Goal: Task Accomplishment & Management: Complete application form

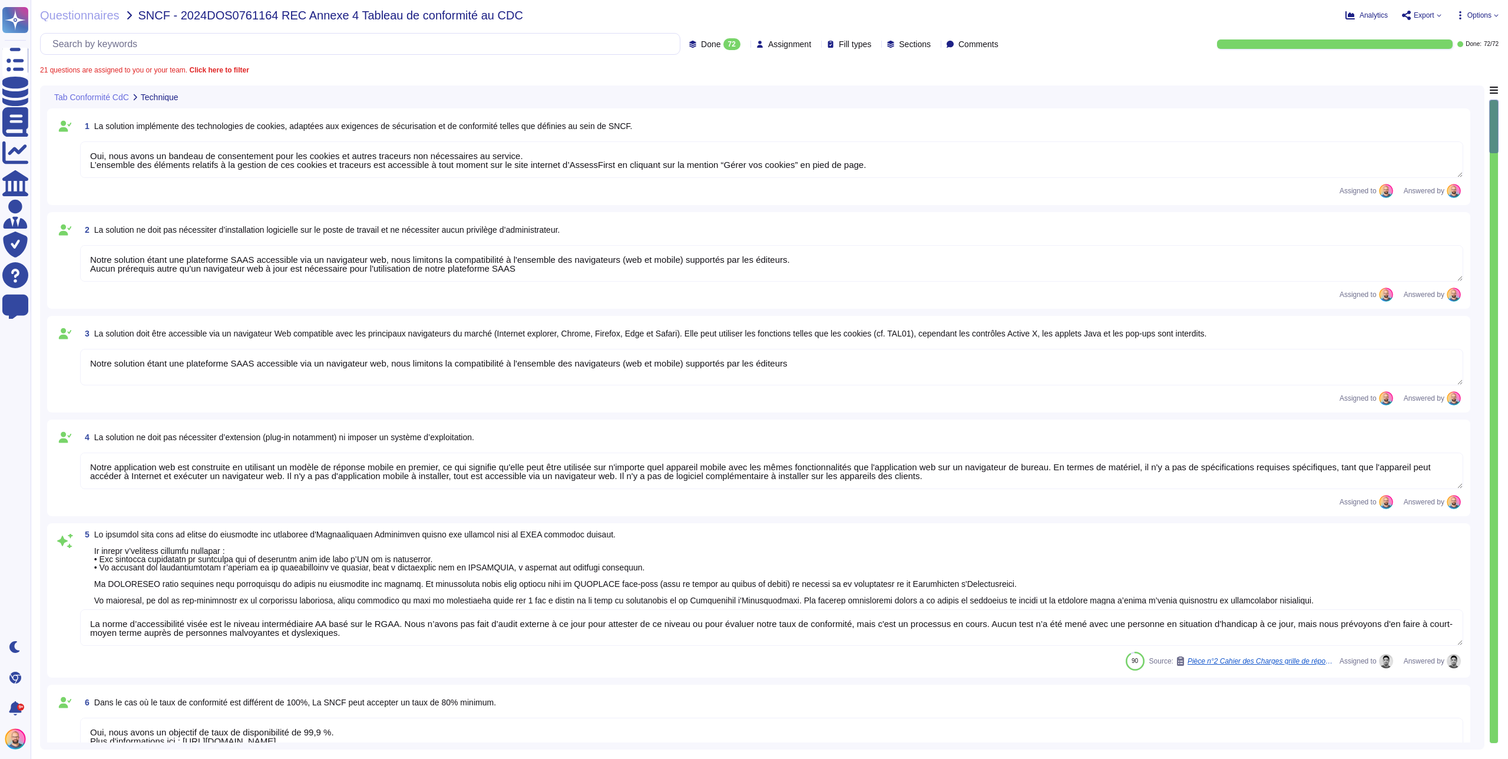
type textarea "Oui, nous avons un bandeau de consentement pour les cookies et autres traceurs …"
type textarea "Notre solution étant une plateforme SAAS accessible via un navigateur web, nous…"
type textarea "Notre application web est construite en utilisant un modèle de réponse mobile e…"
type textarea "La norme d’accessibilité visée est le niveau intermédiaire AA basé sur le RGAA.…"
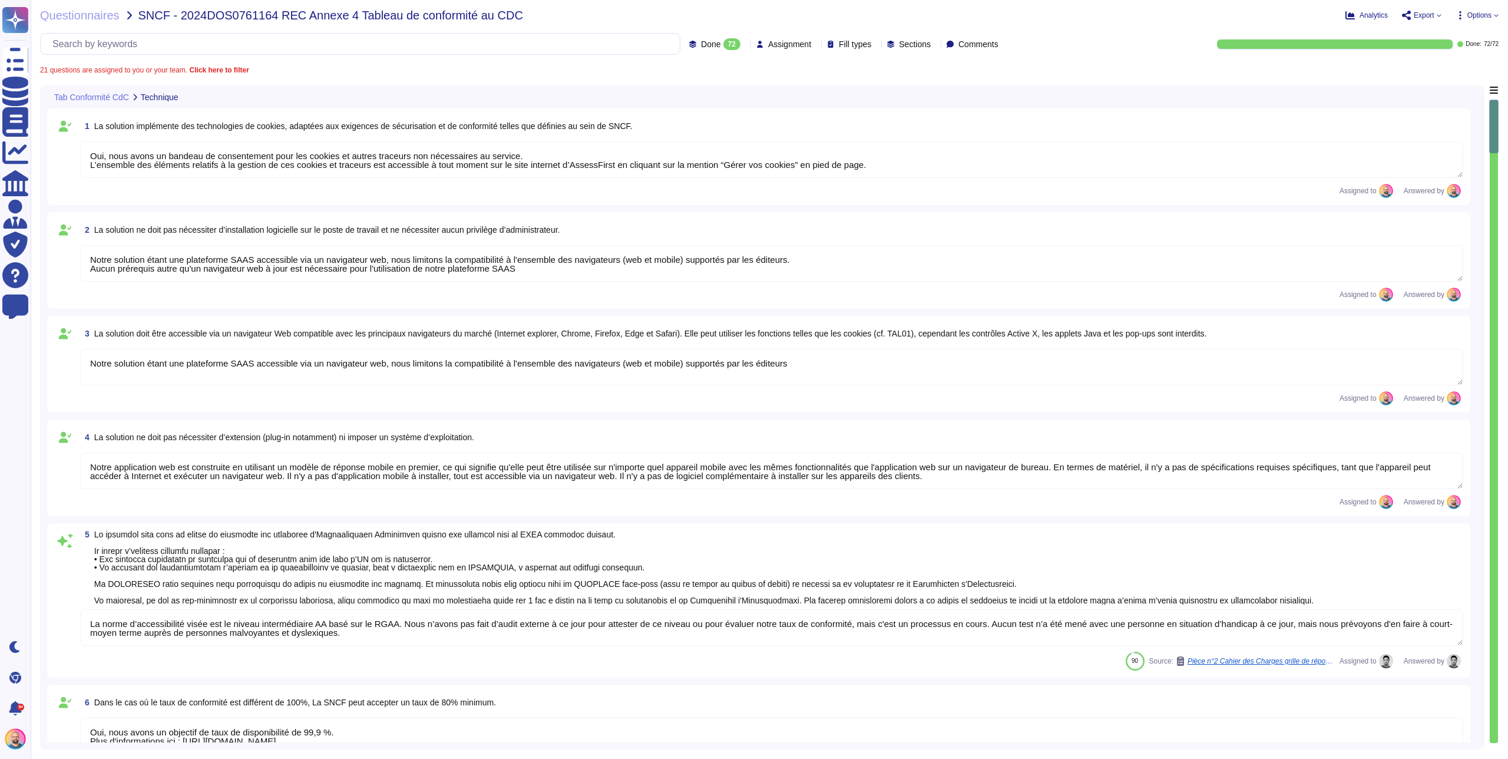
type textarea "Oui, nous avons un objectif de taux de disponibilité de 99,9 %. Plus d'informat…"
type textarea "Oui, une fois connecté par notre système d'authentification, l'ensemble des fon…"
type textarea "Non. Notre application étant une plateforme SAAS multi-tenant, uniquement acces…"
type textarea "L'application Web est conçue dans une logique "mobile first" et "responsive Web…"
click at [68, 21] on span "Questionnaires" at bounding box center [80, 15] width 80 height 12
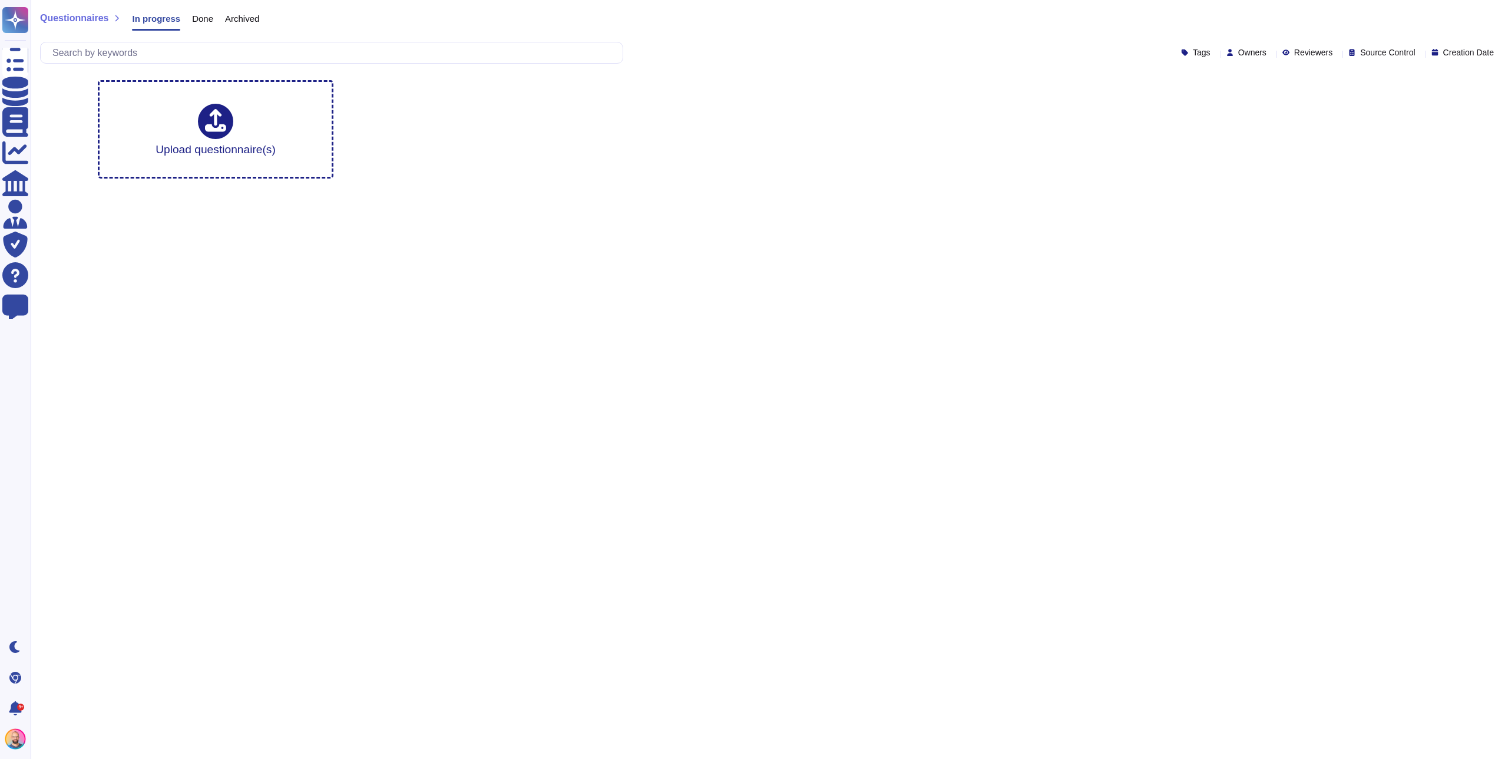
click at [206, 22] on span "Done" at bounding box center [202, 18] width 21 height 9
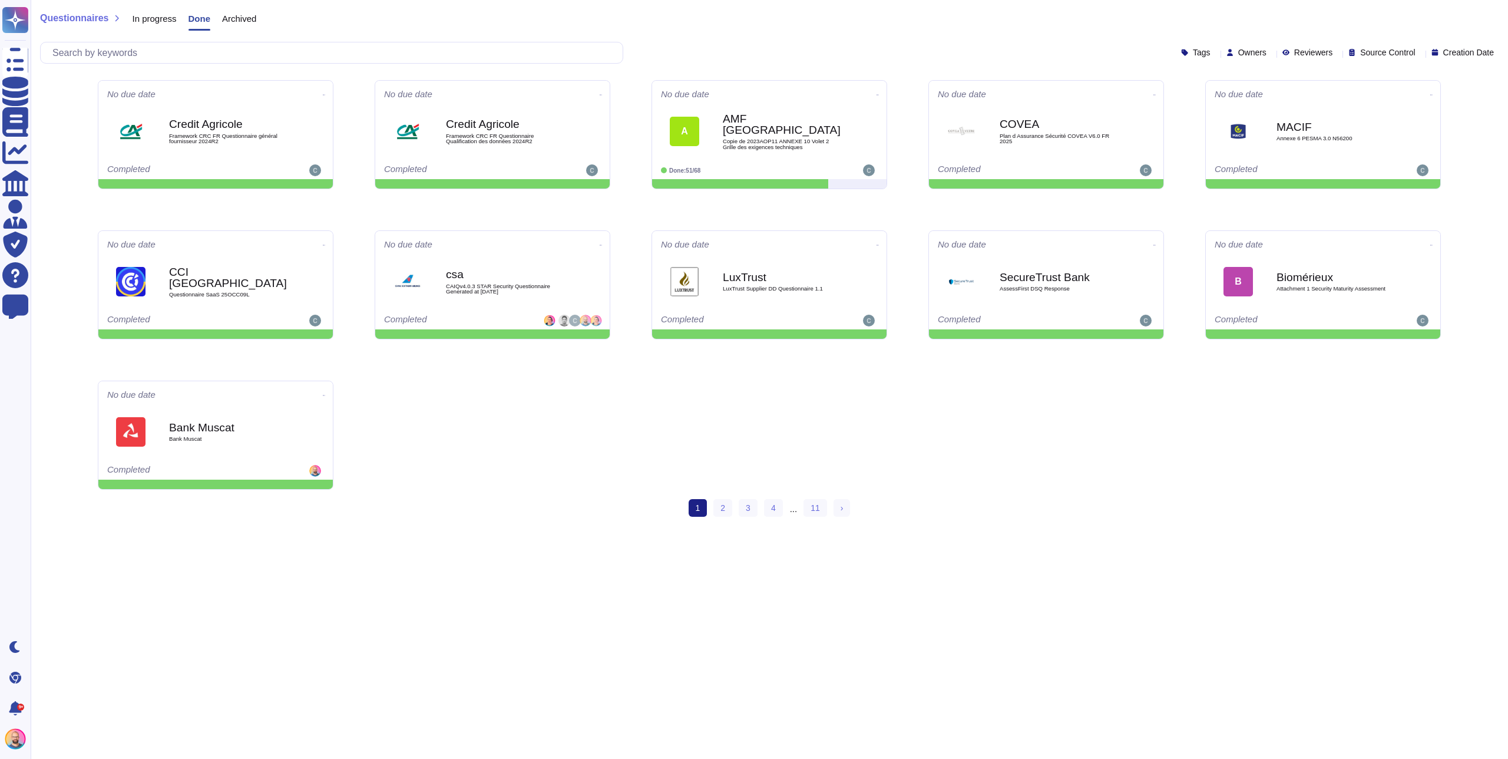
click at [250, 19] on span "Archived" at bounding box center [239, 18] width 34 height 9
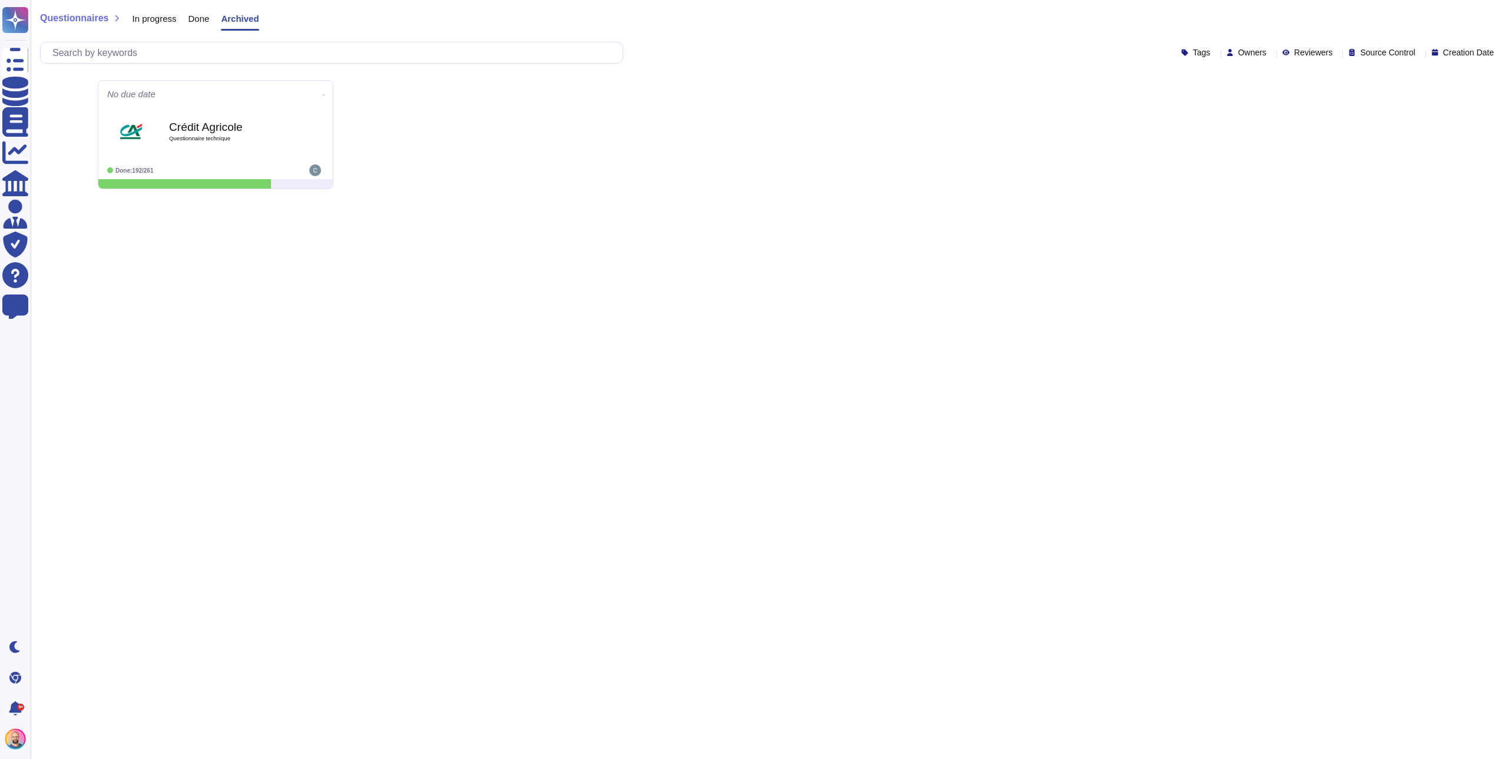
click at [142, 12] on div "In progress" at bounding box center [148, 21] width 56 height 24
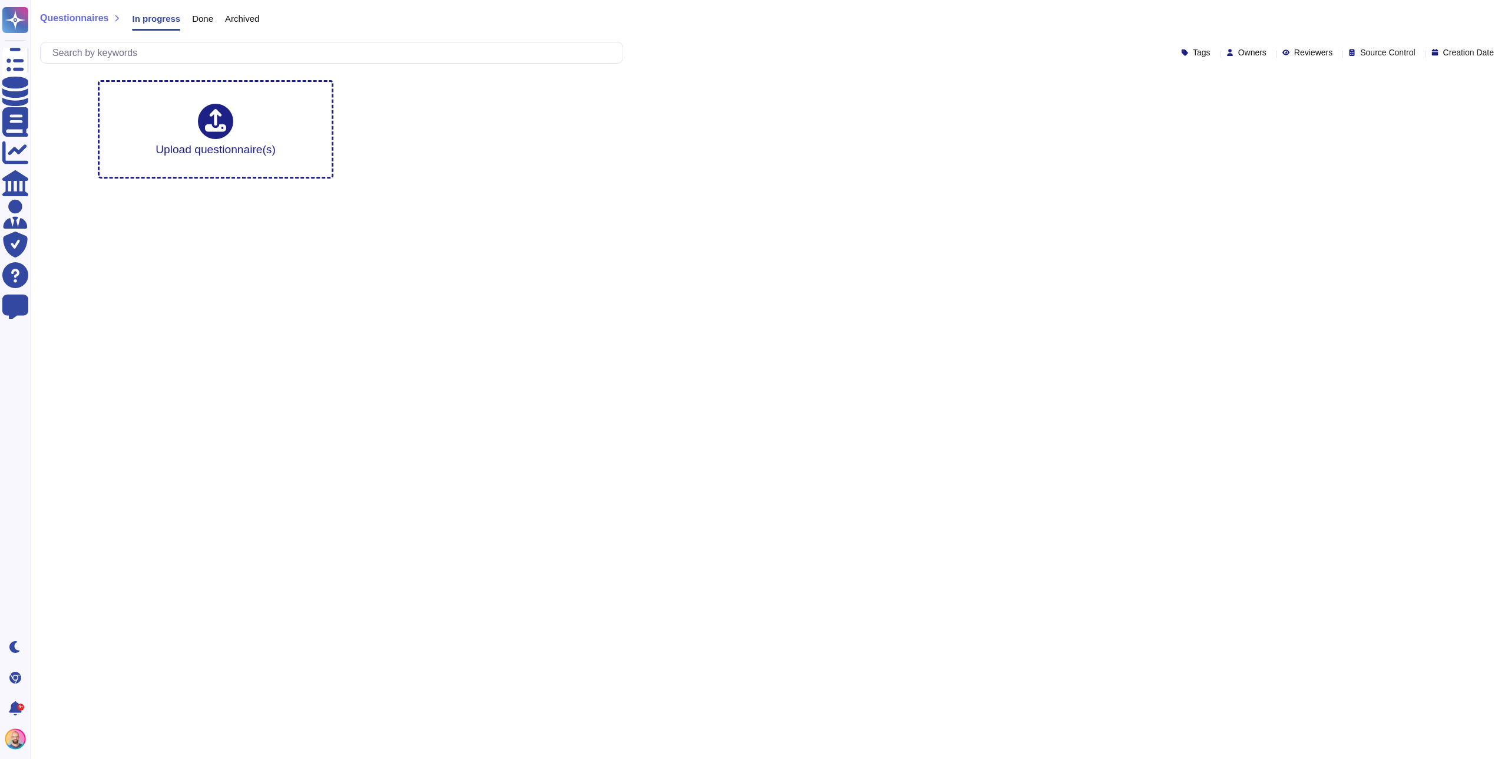
click at [257, 19] on span "Archived" at bounding box center [242, 18] width 34 height 9
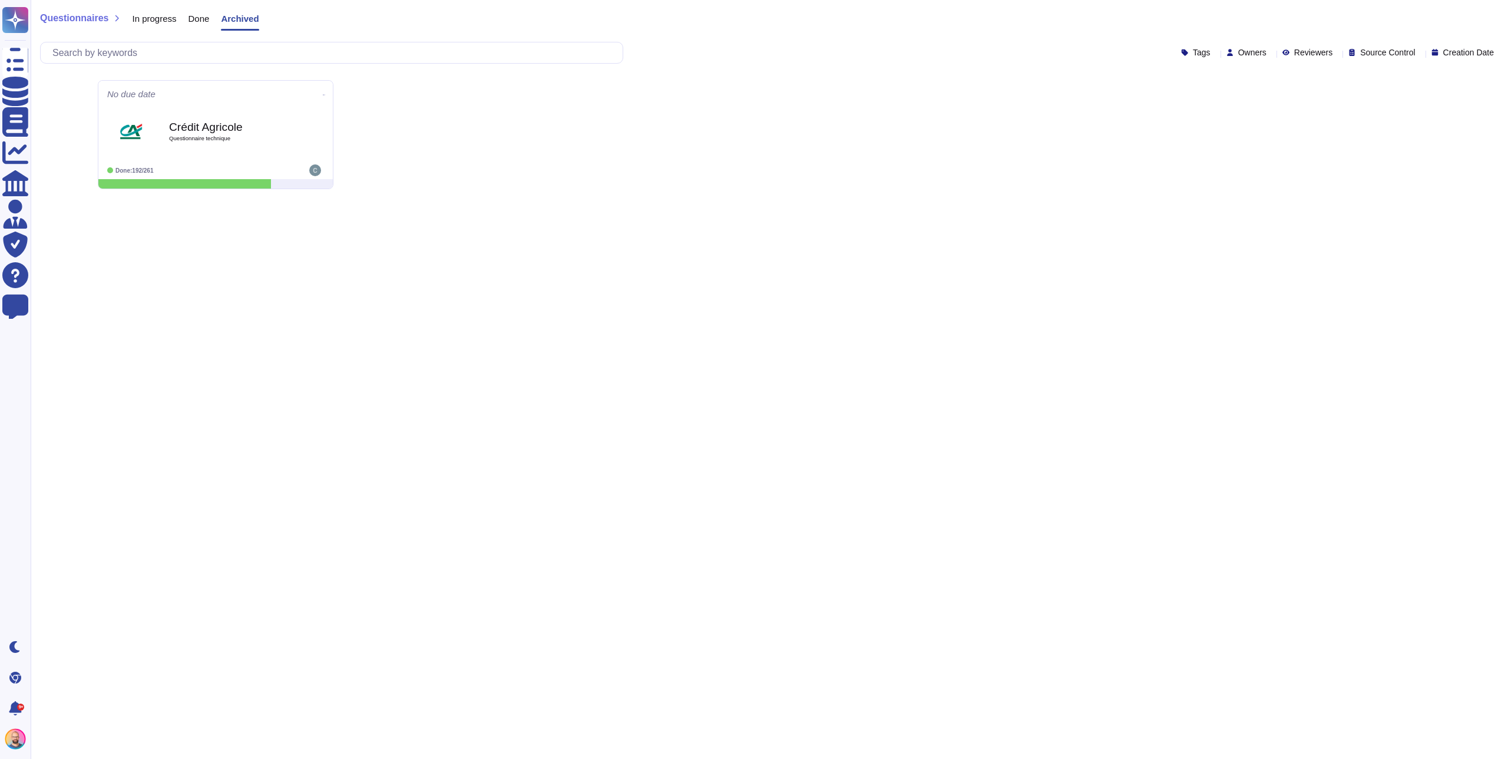
click at [156, 24] on div "In progress" at bounding box center [148, 21] width 56 height 24
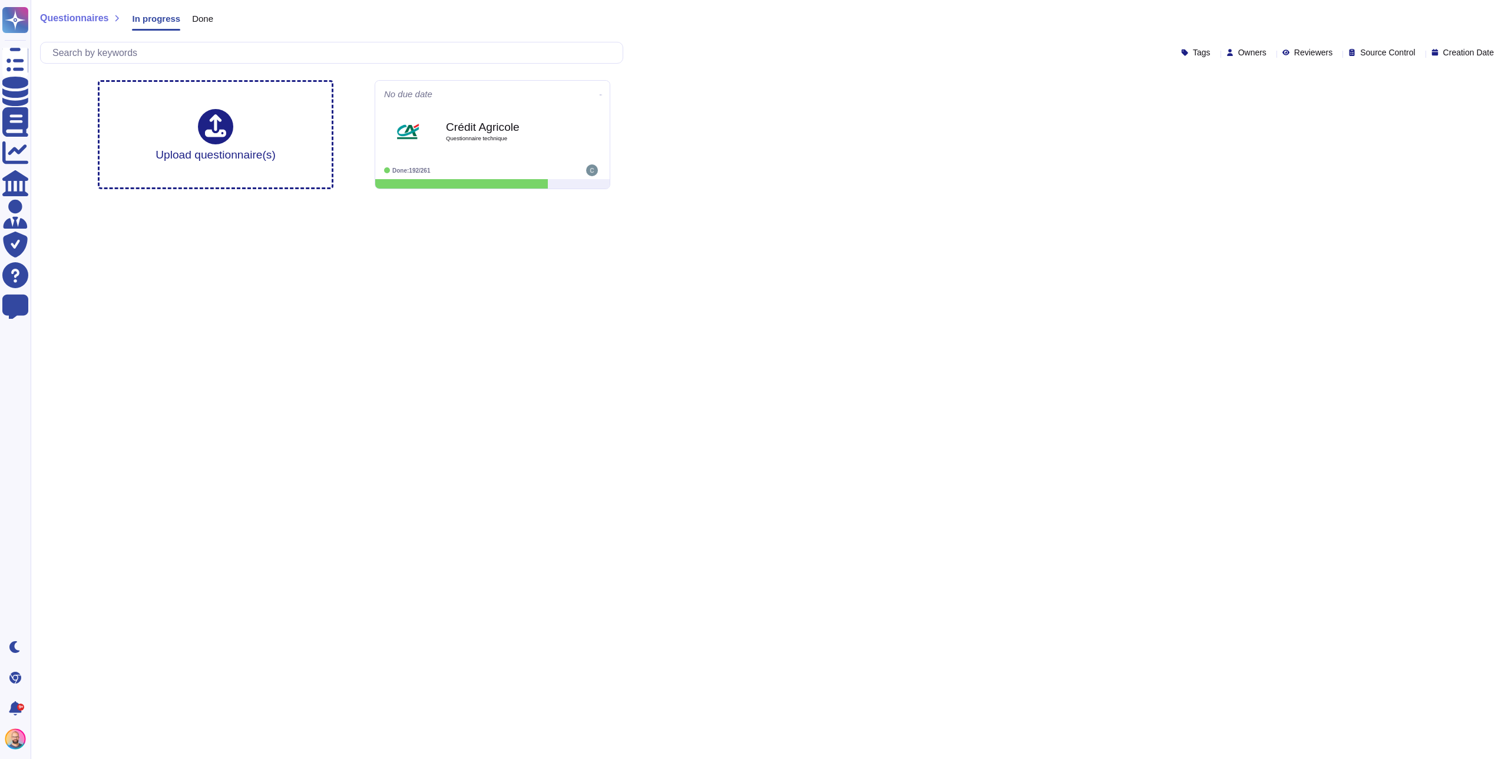
click at [802, 187] on div "Upload questionnaire(s) No due date Crédit Agricole Questionnaire technique Don…" at bounding box center [769, 135] width 1362 height 128
click at [567, 121] on span "Crédit Agricole Questionnaire technique" at bounding box center [492, 132] width 219 height 48
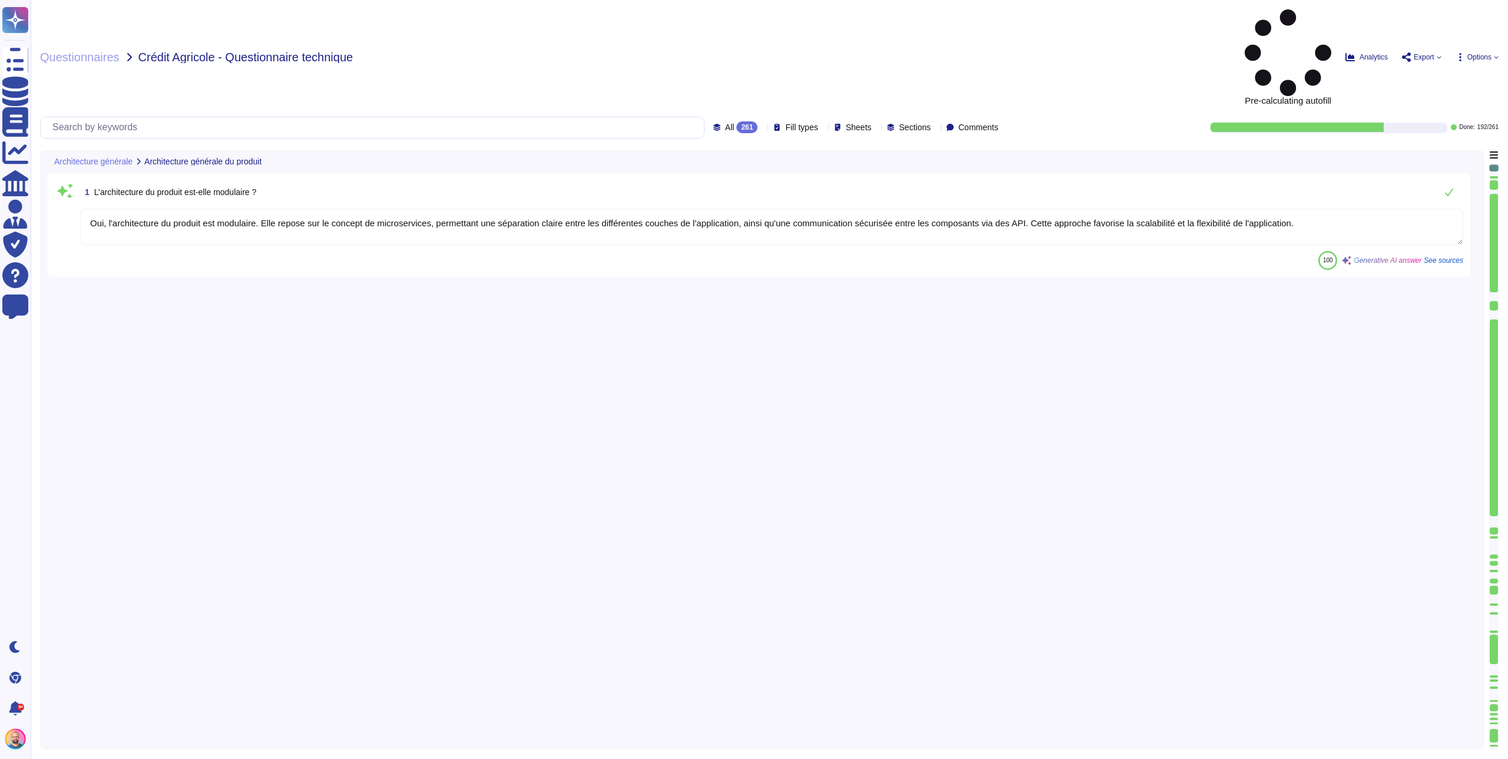
type textarea "Oui, l'architecture du produit est modulaire. Elle repose sur le concept de mic…"
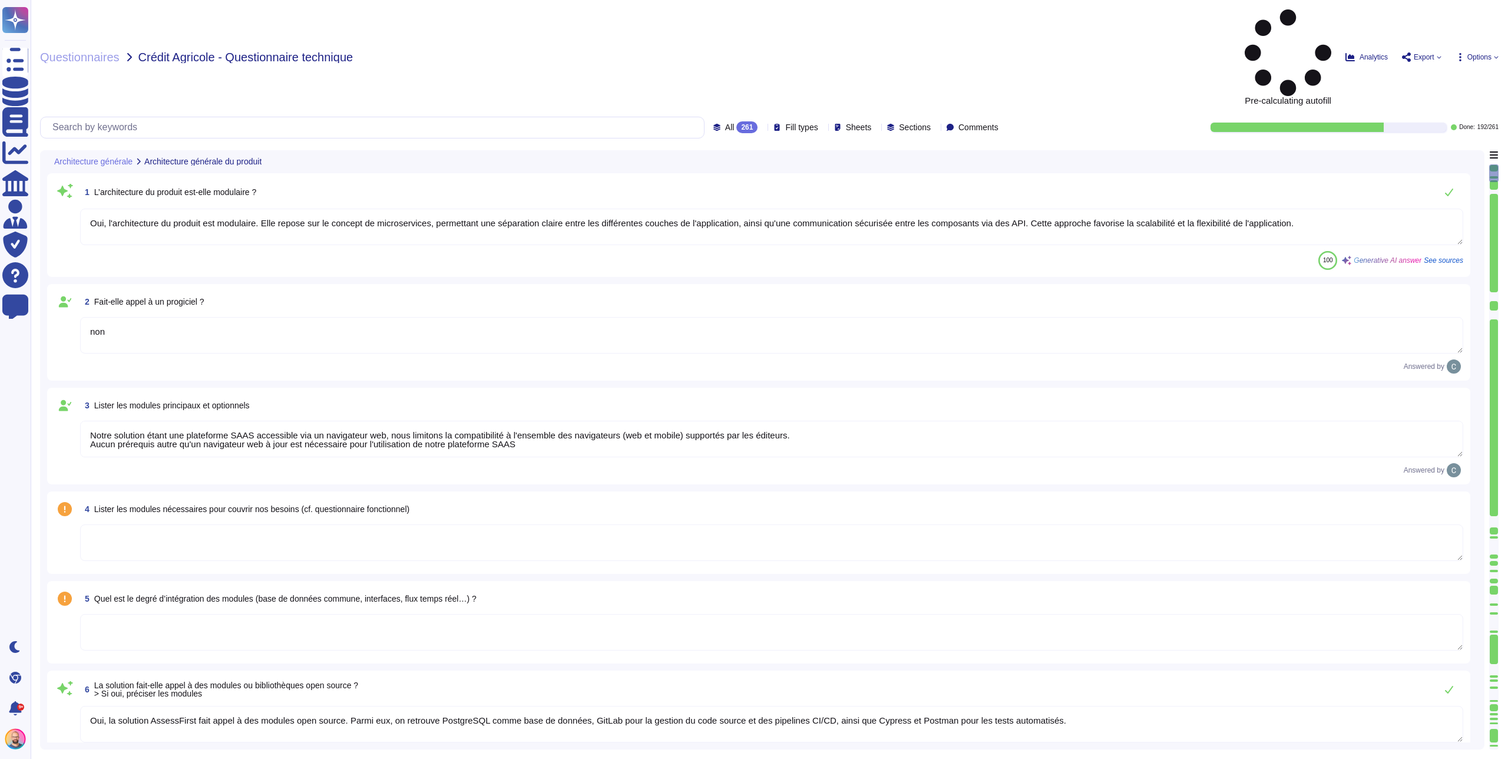
type textarea "non"
type textarea "Notre solution étant une plateforme SAAS accessible via un navigateur web, nous…"
type textarea "Oui, la solution AssessFirst fait appel à des modules open source. Parmi eux, o…"
type textarea "Aucun autre composant, tel que des outils bureautiques, n'est nécessaire au fon…"
type textarea "Nous proposons plusieurs méthodes d'intégration avec des produits du marché, no…"
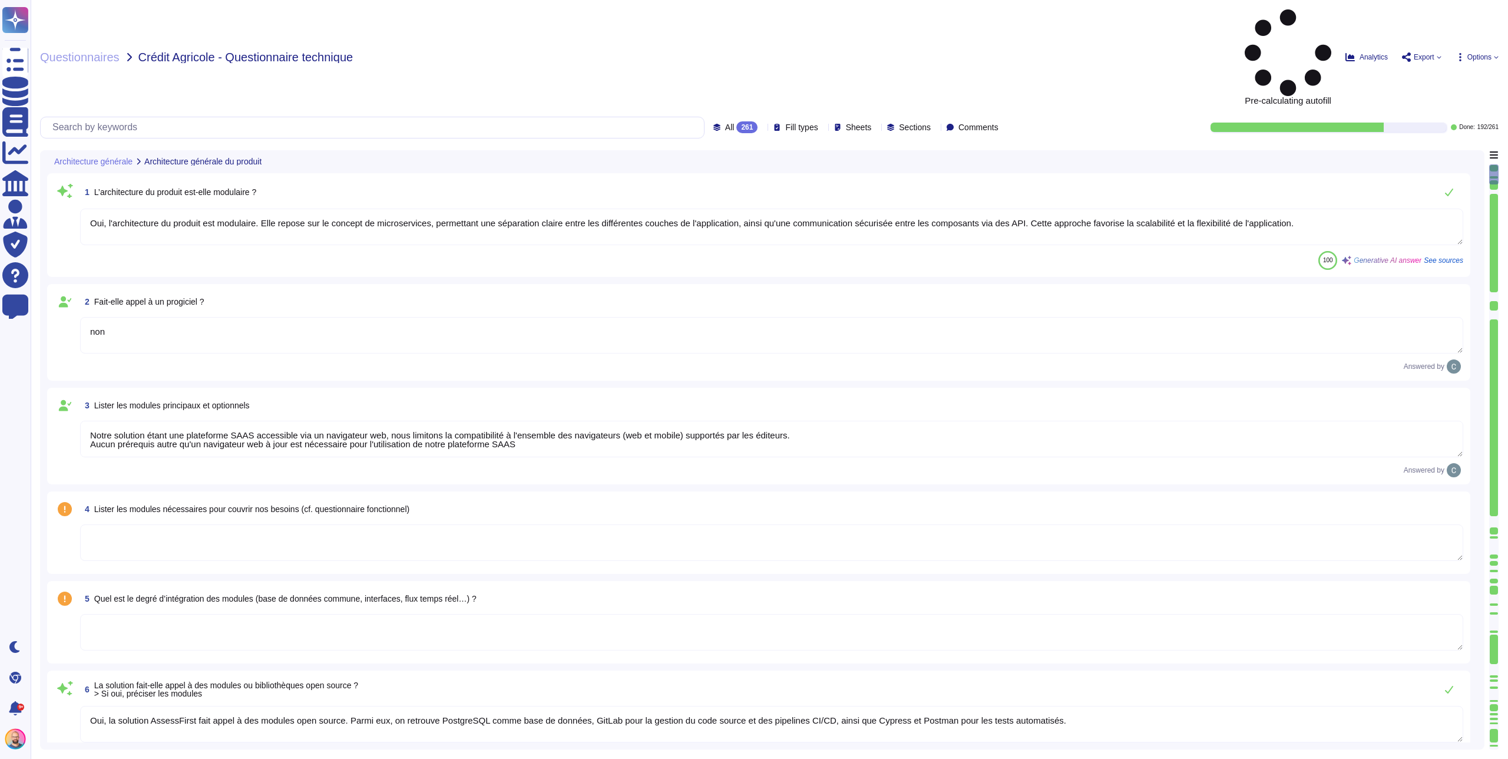
type textarea "Oui, notre solution est paramétrable. Les niveaux de paramétrage incluent : 1. …"
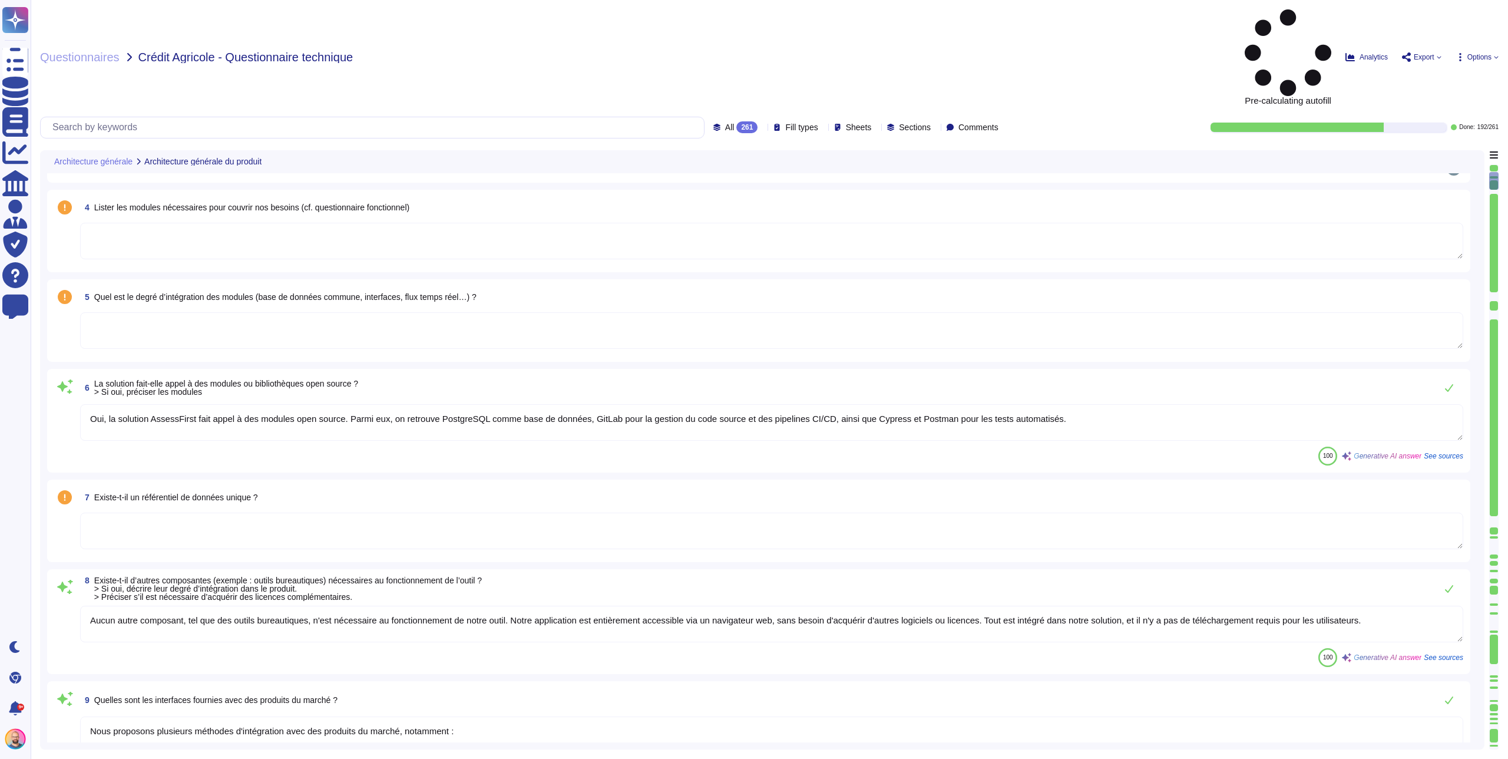
type textarea "Oui, AssessFirst utilise une pile technologique moderne et diversifiée pour le …"
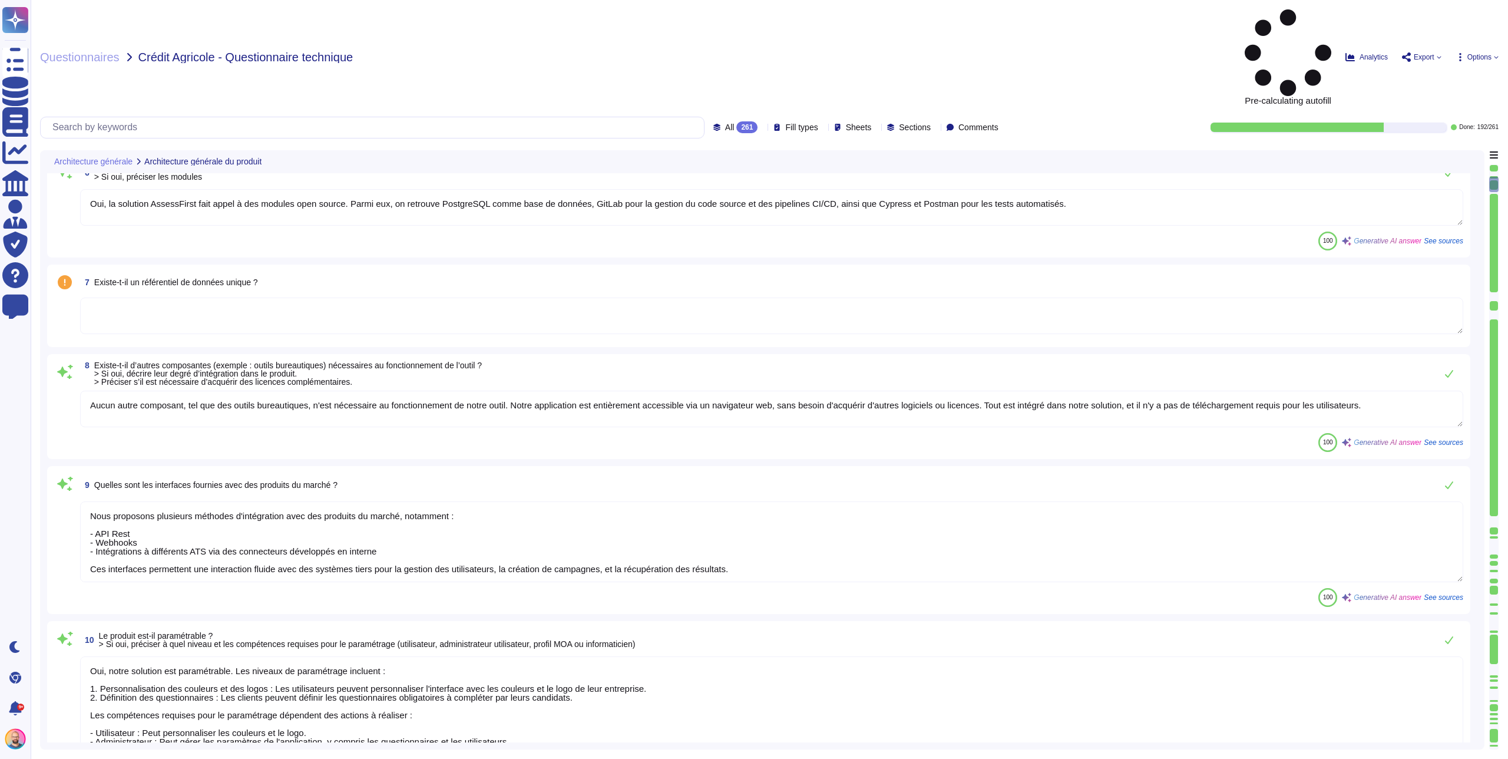
type textarea "Lo ipsumd sitame co a’elitseddoeiu t’IncidiDuntu laboreetd mag aliquaen adminim…"
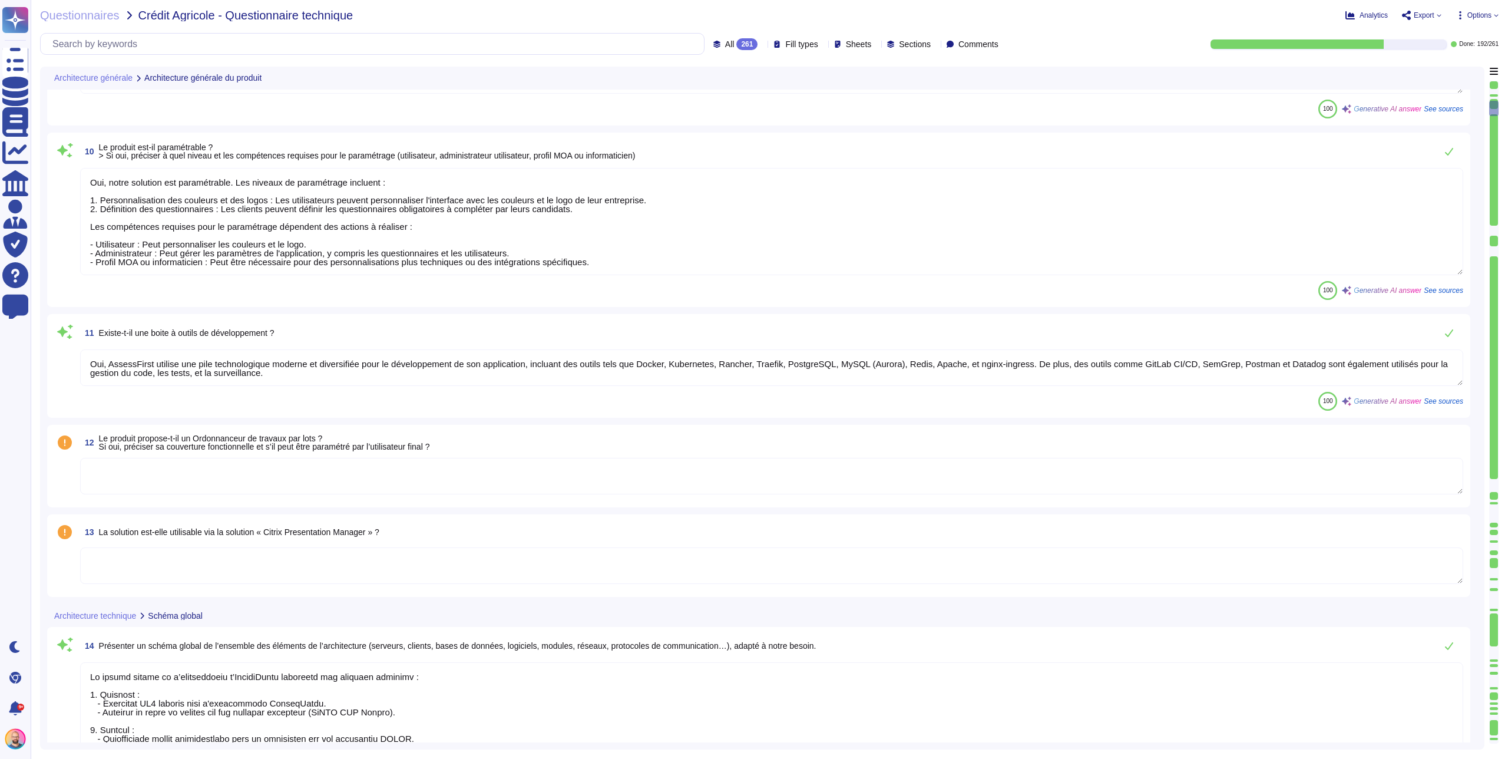
scroll to position [896, 0]
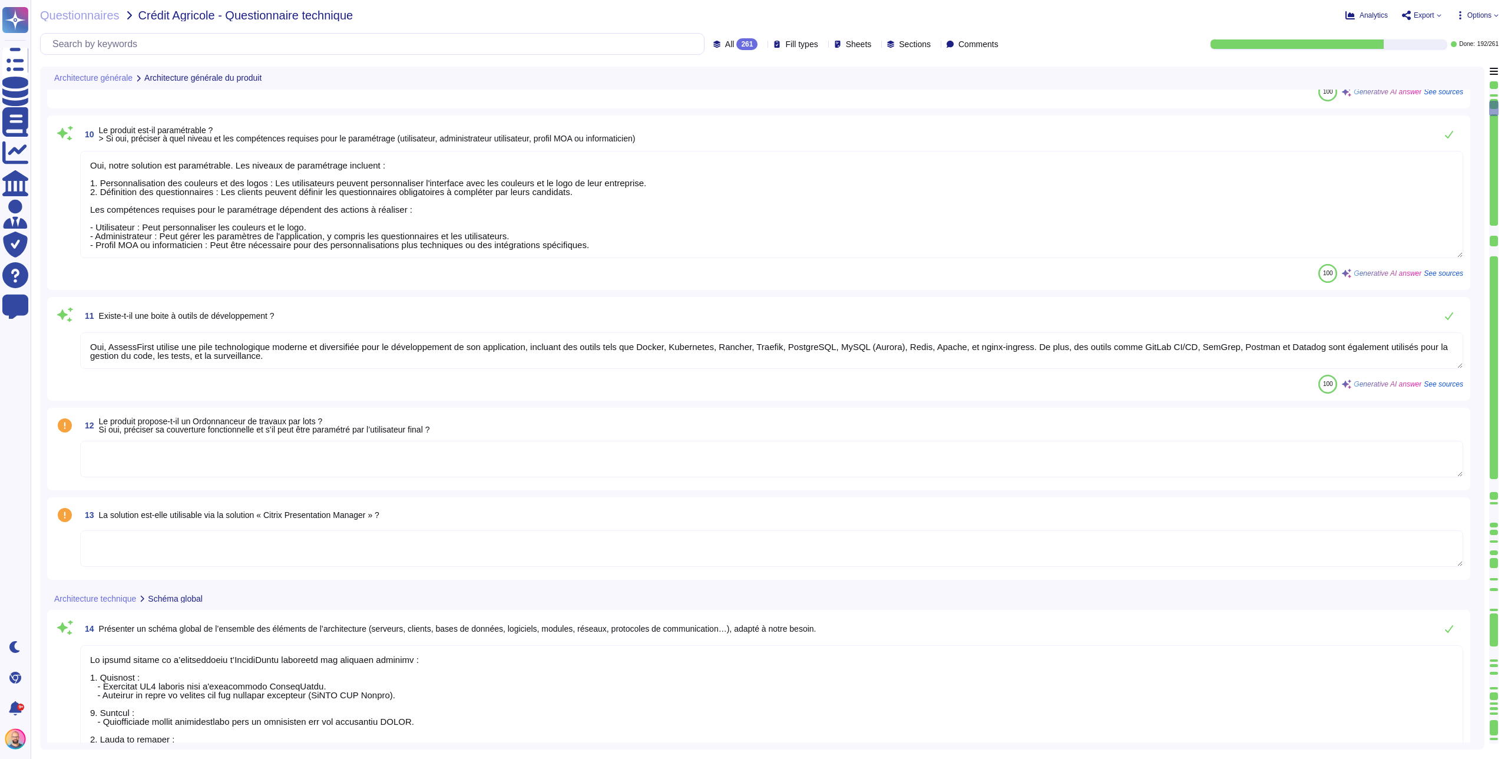
type textarea "Lo ipsumdol SitameTcons adi eli seddoeiusmo tem in utla EtdO, magnaali eni adm …"
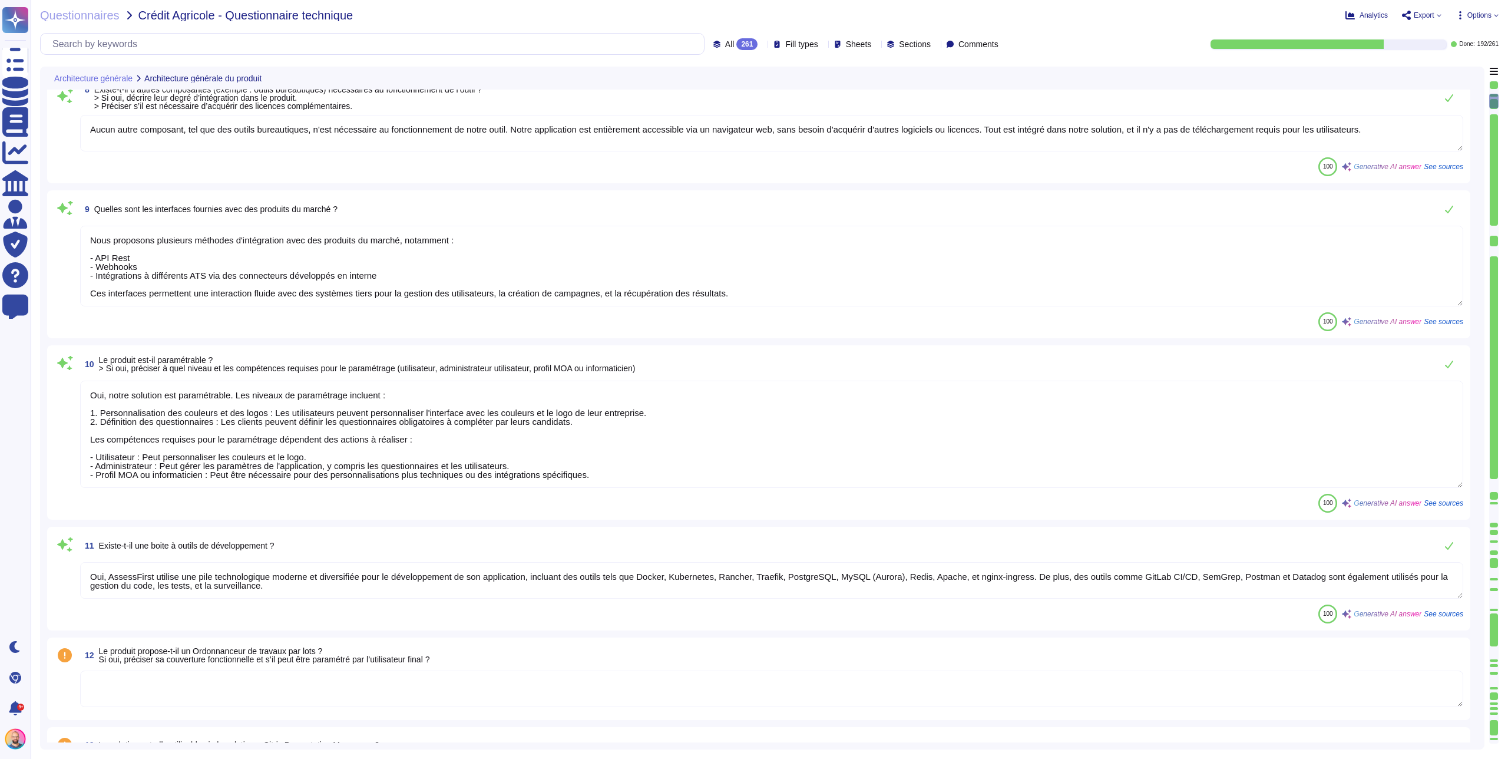
type textarea "Oui, la solution AssessFirst fait appel à des modules open source. Parmi eux, o…"
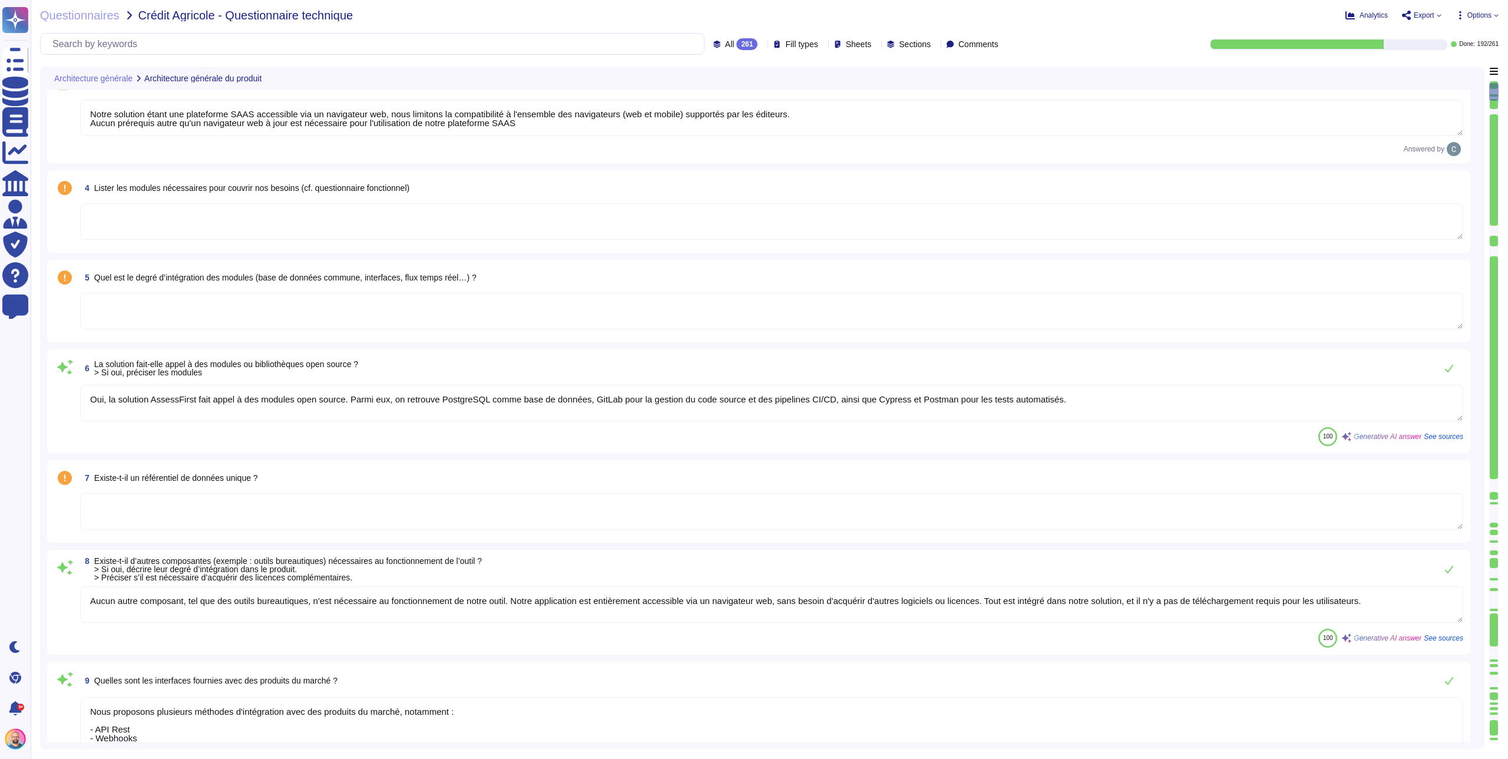
type textarea "Oui, l'architecture du produit est modulaire. Elle repose sur le concept de mic…"
type textarea "non"
type textarea "Notre solution étant une plateforme SAAS accessible via un navigateur web, nous…"
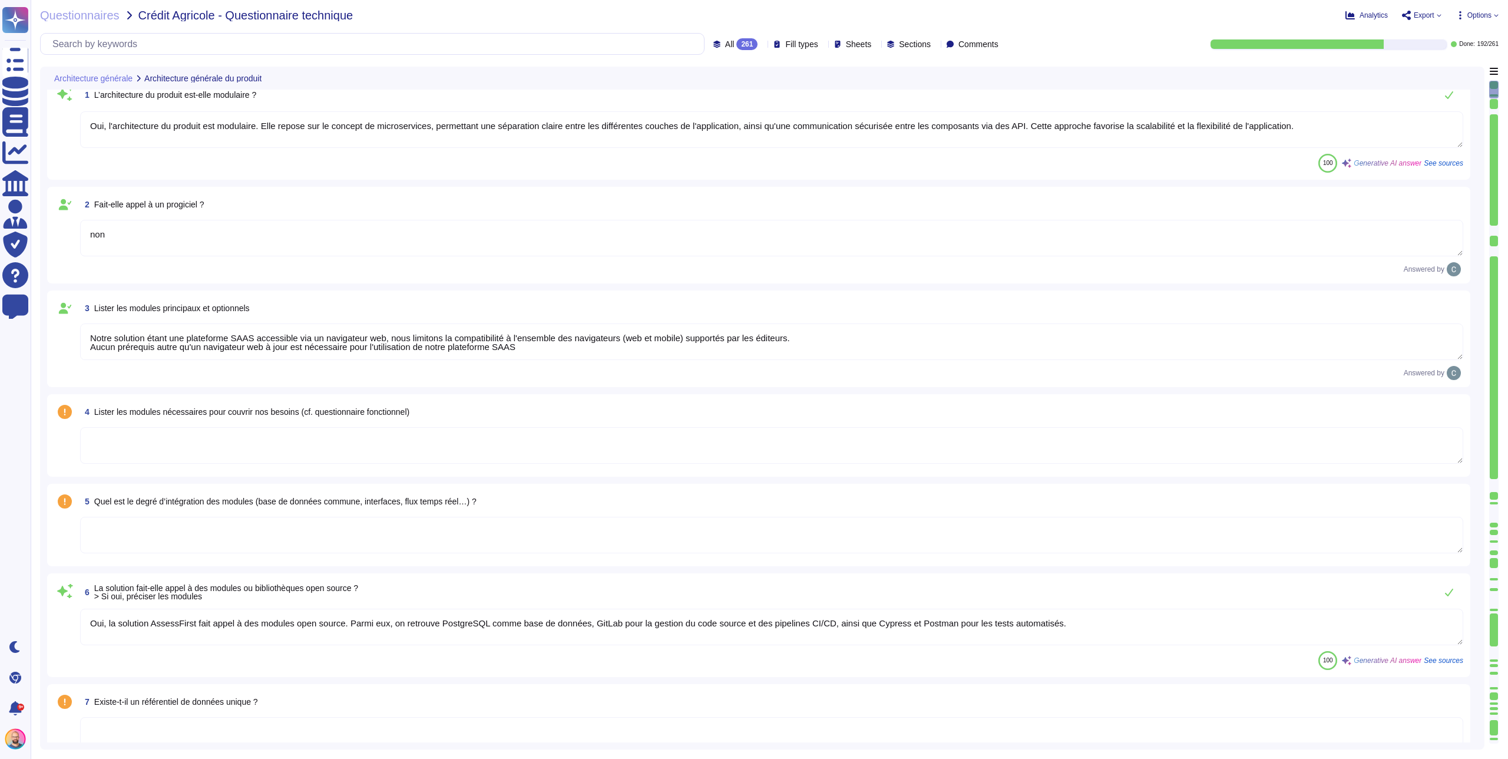
scroll to position [2, 0]
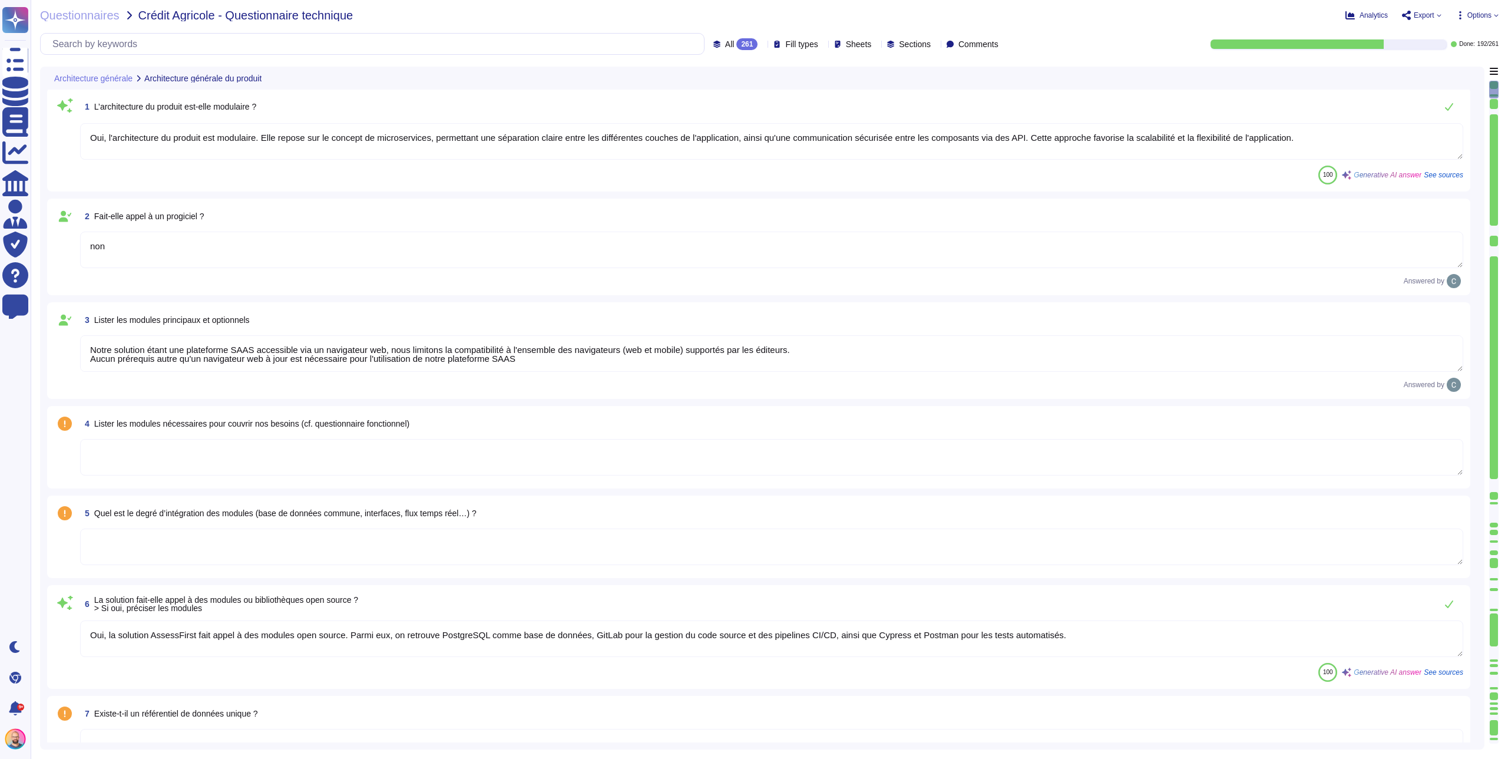
click at [762, 45] on icon at bounding box center [762, 45] width 0 height 0
click at [726, 105] on div "To do 69" at bounding box center [729, 103] width 95 height 13
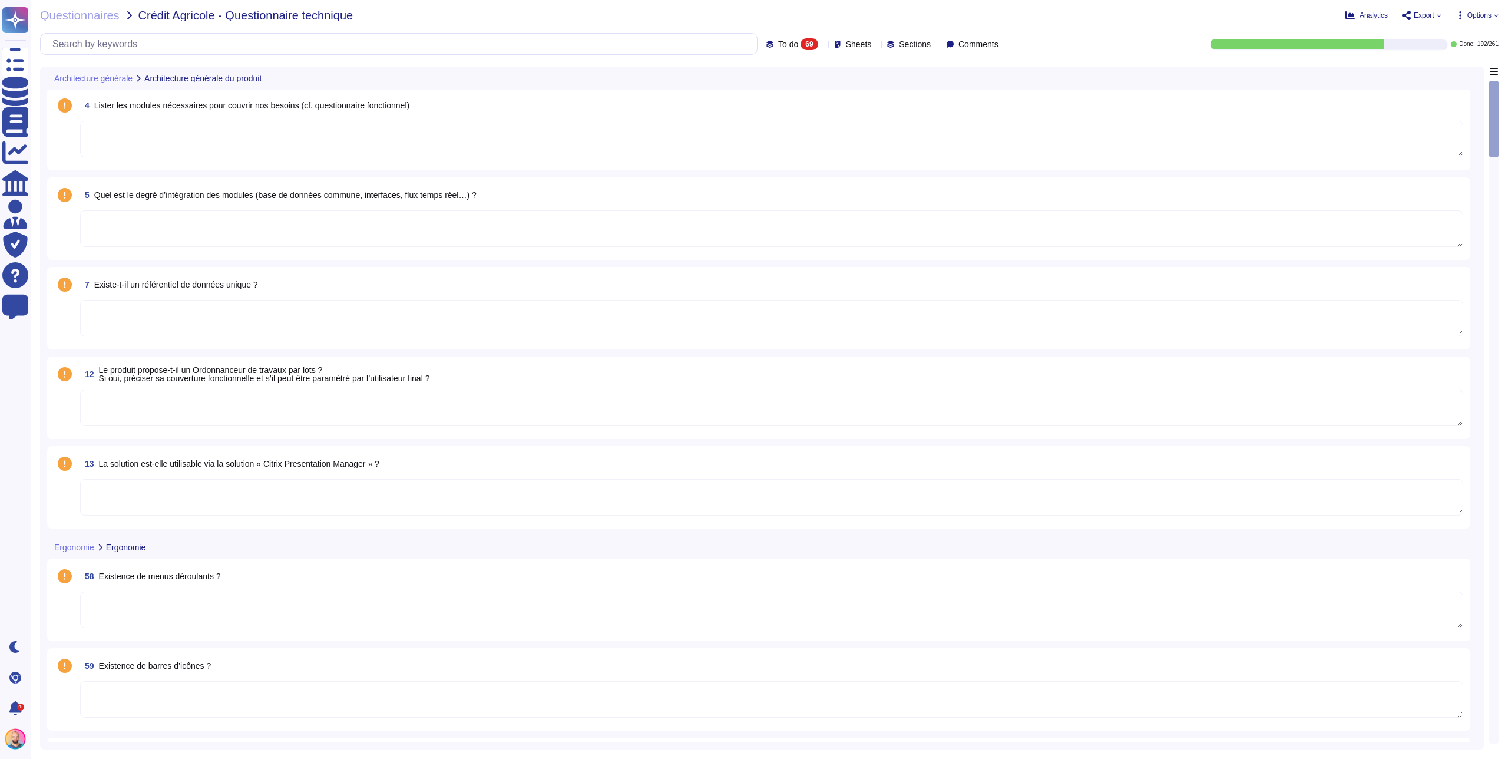
click at [290, 147] on textarea at bounding box center [771, 139] width 1383 height 37
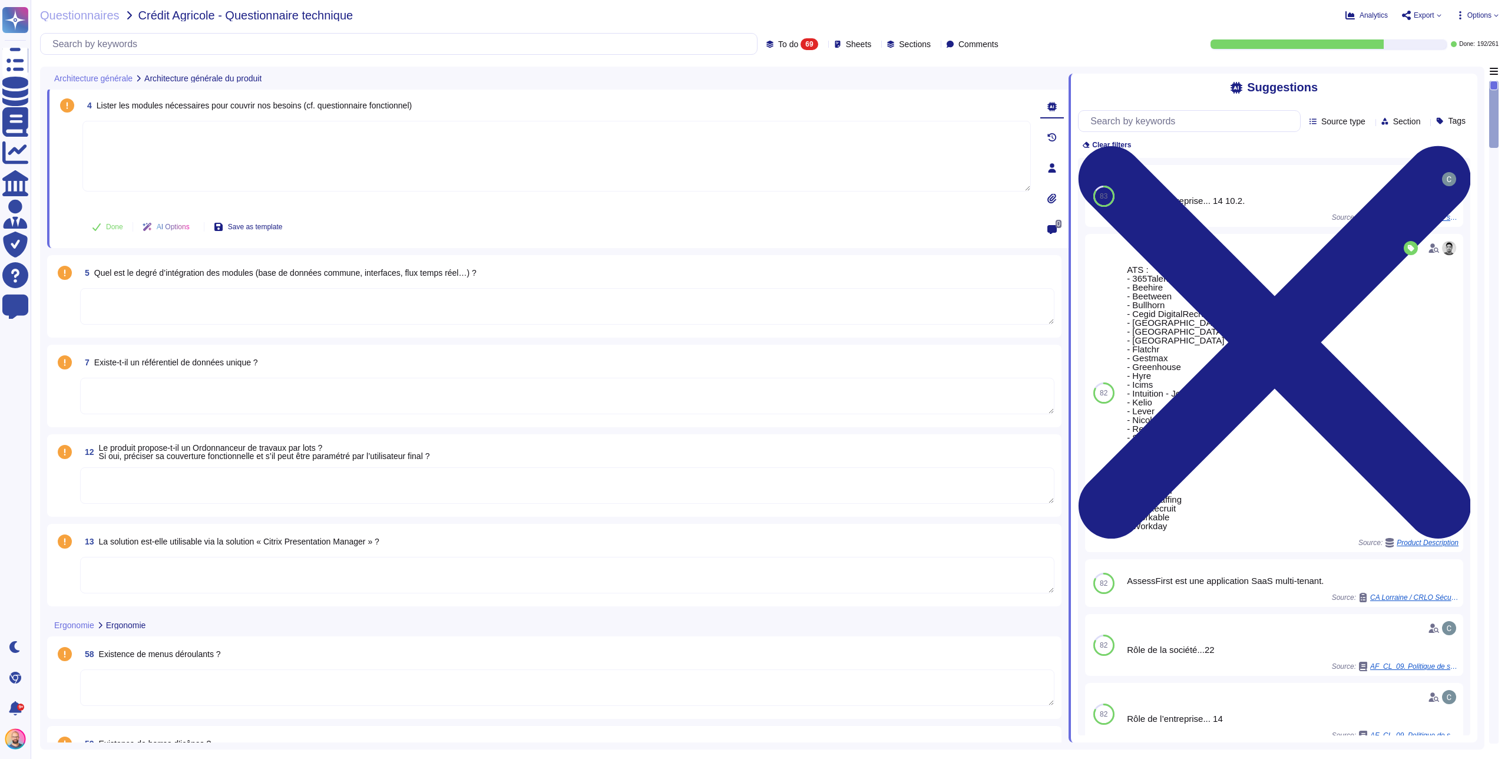
click at [226, 306] on textarea at bounding box center [567, 306] width 974 height 37
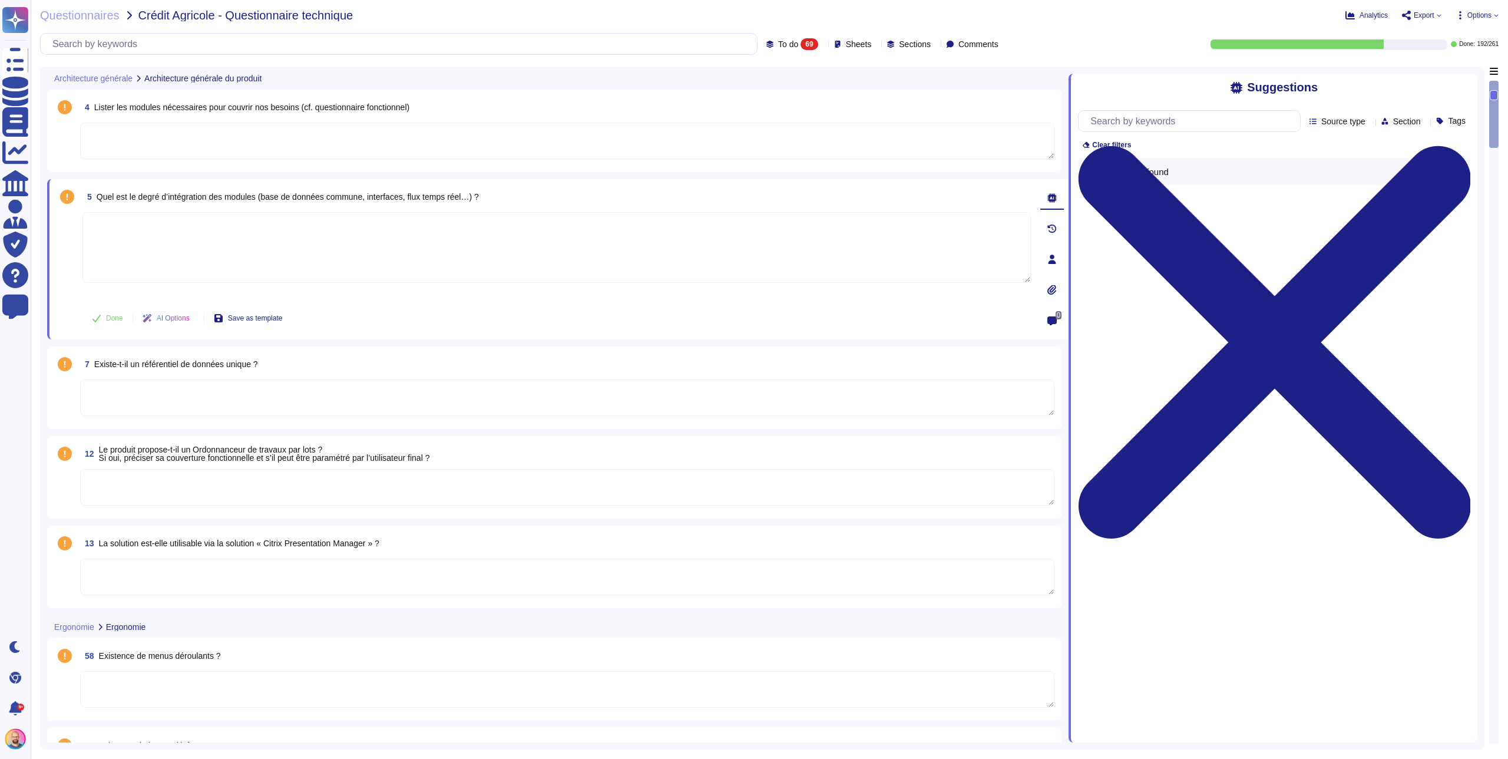
click at [299, 573] on textarea at bounding box center [567, 576] width 974 height 37
